Goal: Task Accomplishment & Management: Complete application form

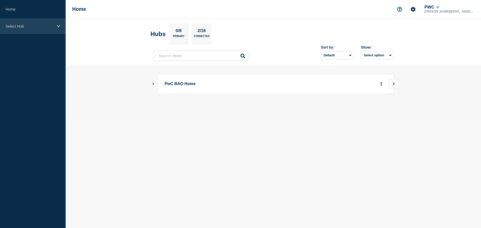
click at [29, 30] on div "Select Hub" at bounding box center [33, 26] width 66 height 15
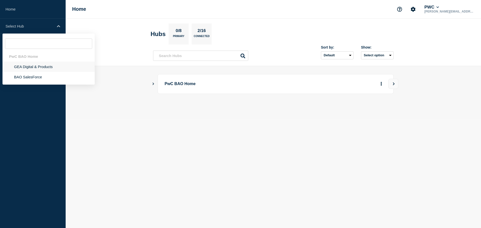
click at [27, 72] on li "GEA Digital & Products" at bounding box center [49, 77] width 92 height 10
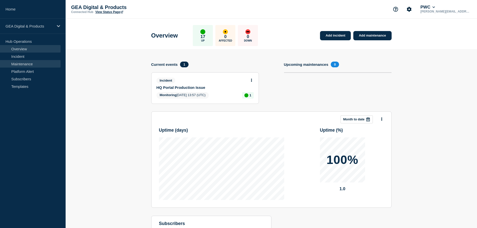
click at [24, 64] on link "Maintenance" at bounding box center [30, 64] width 61 height 8
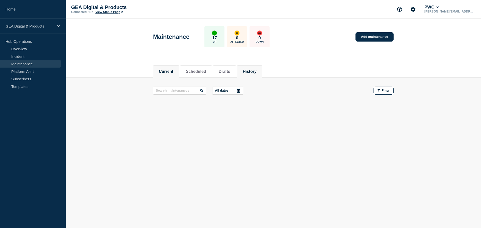
click at [248, 69] on li "History" at bounding box center [249, 71] width 25 height 12
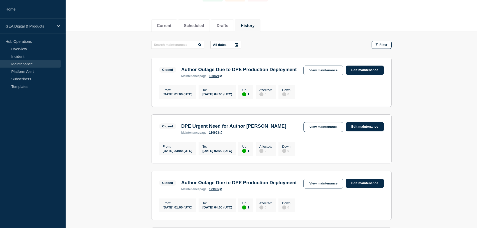
scroll to position [50, 0]
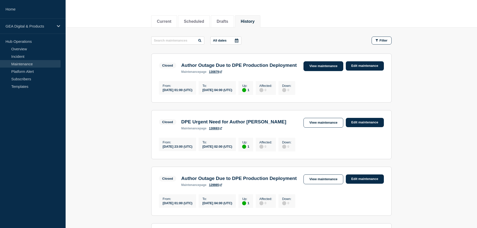
click at [326, 66] on link "View maintenance" at bounding box center [324, 66] width 40 height 10
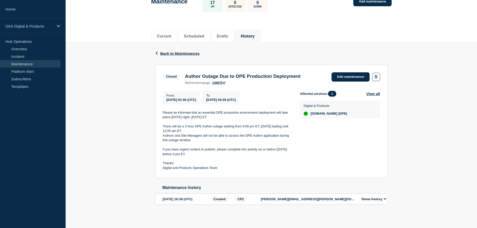
scroll to position [39, 0]
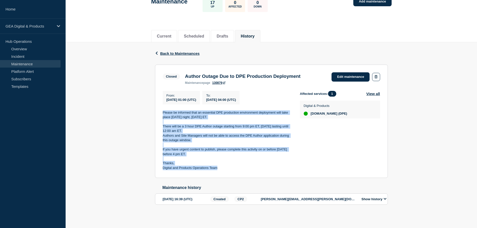
drag, startPoint x: 162, startPoint y: 111, endPoint x: 259, endPoint y: 169, distance: 113.5
click at [259, 169] on section "Closed Author Outage Due to DPE Production Deployment maintenance page 130879 E…" at bounding box center [271, 122] width 233 height 114
copy div "Please be informed that an essential DPE production environment deployment will…"
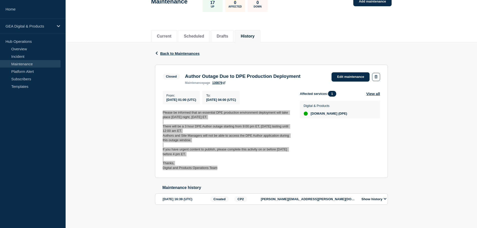
scroll to position [0, 0]
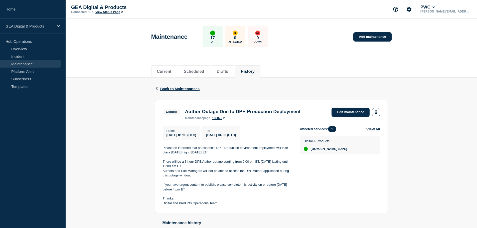
click at [241, 111] on h3 "Author Outage Due to DPE Production Deployment" at bounding box center [242, 112] width 115 height 6
click at [240, 111] on h3 "Author Outage Due to DPE Production Deployment" at bounding box center [242, 112] width 115 height 6
copy h3 "Author Outage Due to DPE Production Deployment"
drag, startPoint x: 383, startPoint y: 39, endPoint x: 379, endPoint y: 42, distance: 5.2
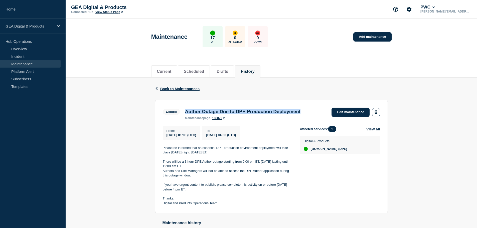
click at [383, 39] on link "Add maintenance" at bounding box center [372, 36] width 38 height 9
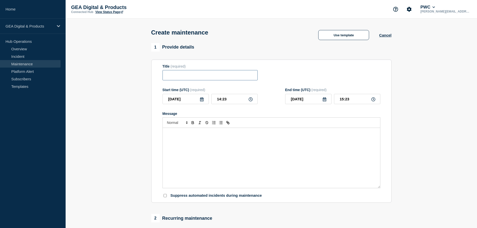
click at [174, 78] on input "Title" at bounding box center [210, 75] width 95 height 10
paste input "Author Outage Due to DPE Production Deployment"
type input "Author Outage Due to DPE Production Deployment"
click at [201, 101] on icon at bounding box center [202, 99] width 4 height 4
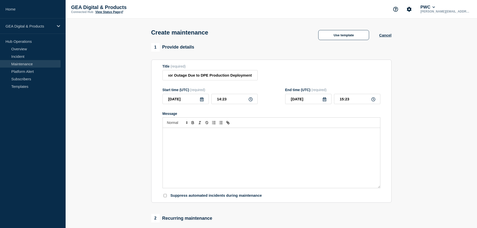
scroll to position [0, 0]
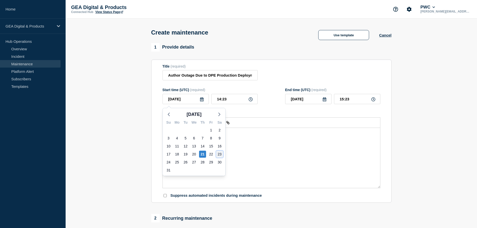
click at [220, 154] on div "23" at bounding box center [219, 154] width 7 height 7
type input "[DATE]"
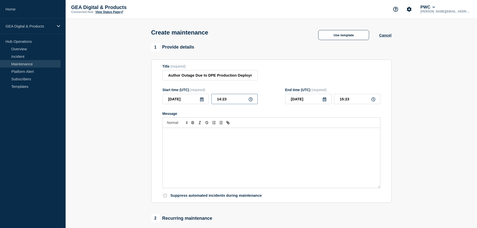
click at [226, 96] on input "14:23" at bounding box center [234, 99] width 46 height 10
click at [226, 99] on input "14:23" at bounding box center [234, 99] width 46 height 10
type input "01:00"
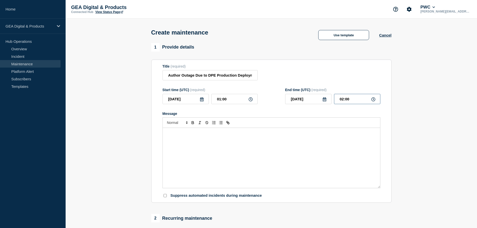
click at [350, 99] on input "02:00" at bounding box center [357, 99] width 46 height 10
type input "04:00"
click at [267, 146] on div "Message" at bounding box center [271, 158] width 217 height 60
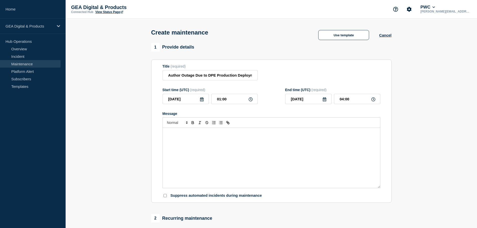
click at [226, 146] on div "Message" at bounding box center [271, 158] width 217 height 60
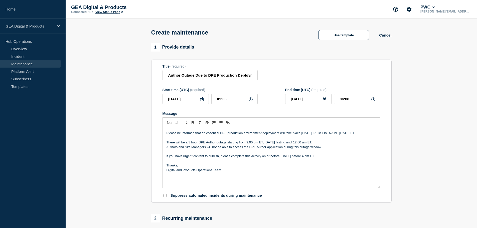
click at [212, 133] on p "Please be informed that an essential DPE production environment deployment will…" at bounding box center [272, 133] width 210 height 5
click at [181, 149] on p "Authors and Site Managers will not be able to access the DPE Author application…" at bounding box center [272, 147] width 210 height 5
click at [177, 160] on p "Message" at bounding box center [272, 161] width 210 height 5
click at [177, 156] on p "If you have urgent content to publish, please complete this activity on or befo…" at bounding box center [272, 156] width 210 height 5
click at [289, 157] on p "If you have urgent content to publish, please complete this activity on or befo…" at bounding box center [272, 156] width 210 height 5
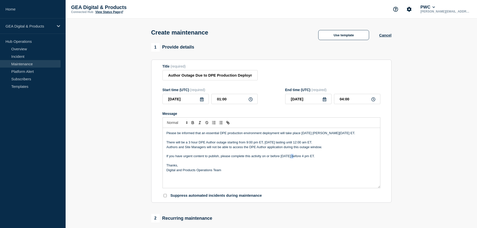
click at [289, 157] on p "If you have urgent content to publish, please complete this activity on or befo…" at bounding box center [272, 156] width 210 height 5
click at [221, 165] on p "Thanks," at bounding box center [272, 165] width 210 height 5
click at [193, 135] on p "Please be informed that an essential DPE production environment deployment will…" at bounding box center [272, 133] width 210 height 5
click at [242, 159] on p "If you have urgent content to publish, please complete this activity on or befo…" at bounding box center [272, 156] width 210 height 5
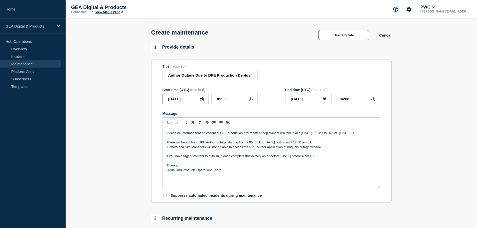
click at [174, 100] on input "[DATE]" at bounding box center [186, 99] width 46 height 10
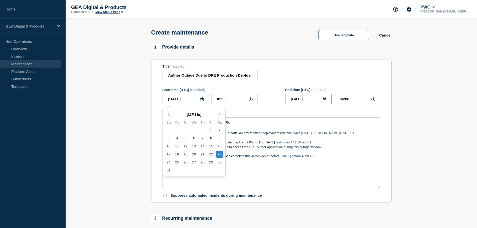
click at [312, 101] on input "[DATE]" at bounding box center [308, 99] width 46 height 10
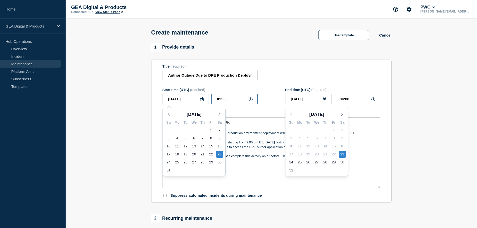
click at [216, 100] on input "01:00" at bounding box center [234, 99] width 46 height 10
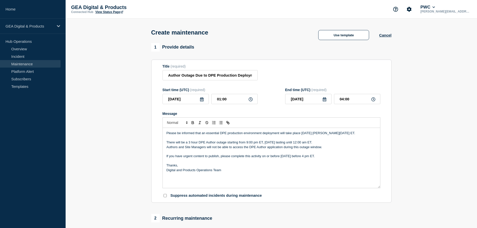
click at [417, 124] on section "1 Provide details Title (required) Author Outage Due to DPE Production Deployme…" at bounding box center [271, 217] width 411 height 348
click at [239, 140] on p "Message" at bounding box center [272, 138] width 210 height 5
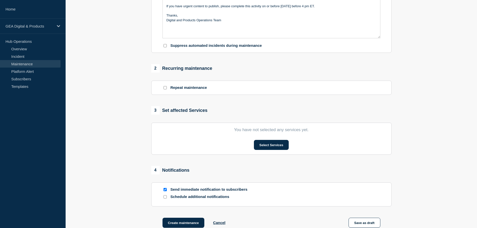
scroll to position [150, 0]
click at [264, 145] on button "Select Services" at bounding box center [271, 145] width 35 height 10
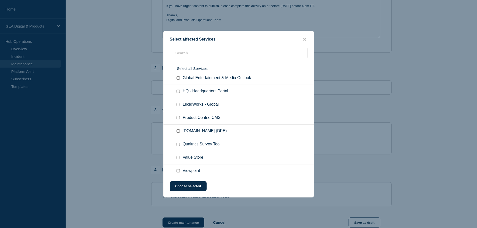
scroll to position [77, 0]
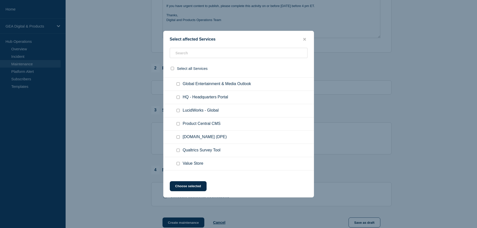
click at [178, 137] on input "PwC.COM (DPE) checkbox" at bounding box center [178, 136] width 3 height 3
checkbox input "true"
click at [194, 185] on button "Choose selected" at bounding box center [188, 186] width 37 height 10
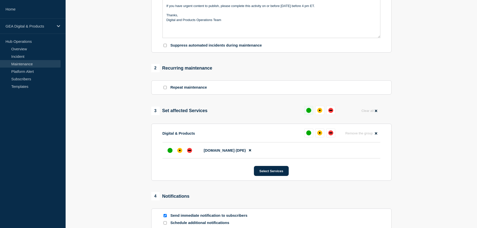
click at [310, 111] on div "up" at bounding box center [308, 110] width 5 height 5
click at [306, 134] on div "up" at bounding box center [306, 132] width 5 height 5
click at [170, 153] on div "up" at bounding box center [170, 150] width 5 height 5
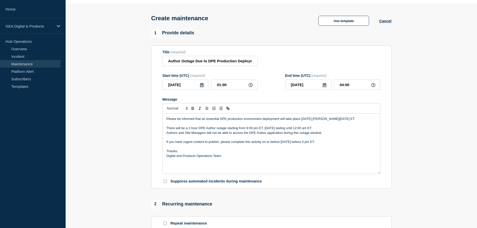
scroll to position [10, 0]
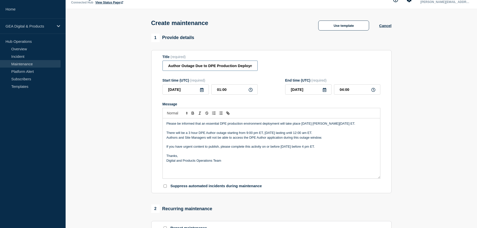
click at [167, 64] on input "Author Outage Due to DPE Production Deployment" at bounding box center [210, 66] width 95 height 10
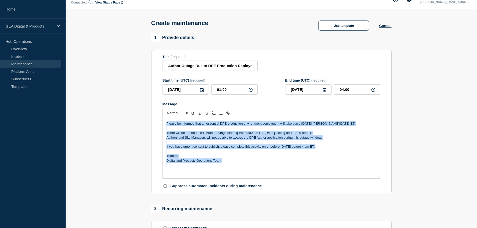
drag, startPoint x: 166, startPoint y: 122, endPoint x: 240, endPoint y: 169, distance: 87.4
click at [240, 169] on div "Please be informed that an essential DPE production environment deployment will…" at bounding box center [271, 148] width 217 height 60
copy div "Please be informed that an essential DPE production environment deployment will…"
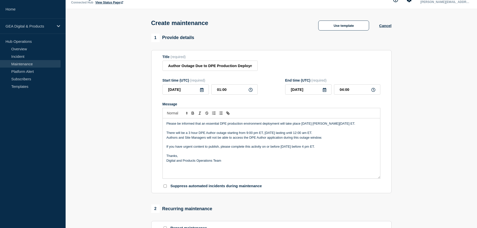
click at [435, 114] on section "1 Provide details Title (required) Author Outage Due to DPE Production Deployme…" at bounding box center [271, 221] width 411 height 374
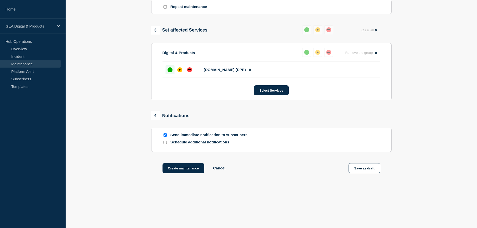
scroll to position [235, 0]
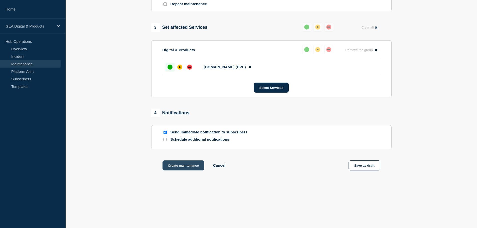
click at [185, 168] on button "Create maintenance" at bounding box center [184, 166] width 42 height 10
